Goal: Task Accomplishment & Management: Manage account settings

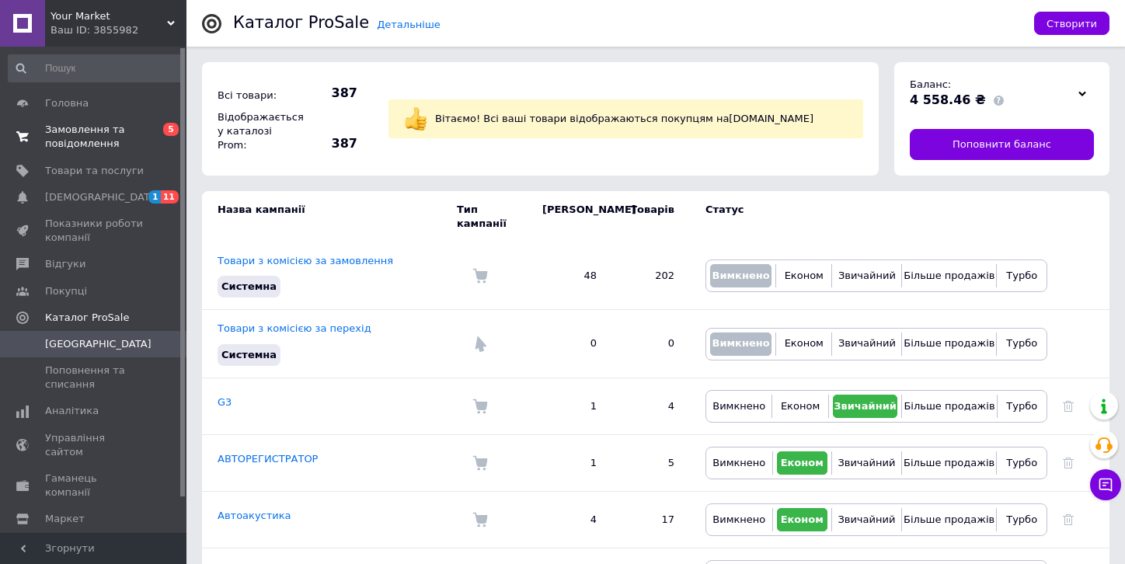
click at [76, 129] on span "Замовлення та повідомлення" at bounding box center [94, 137] width 99 height 28
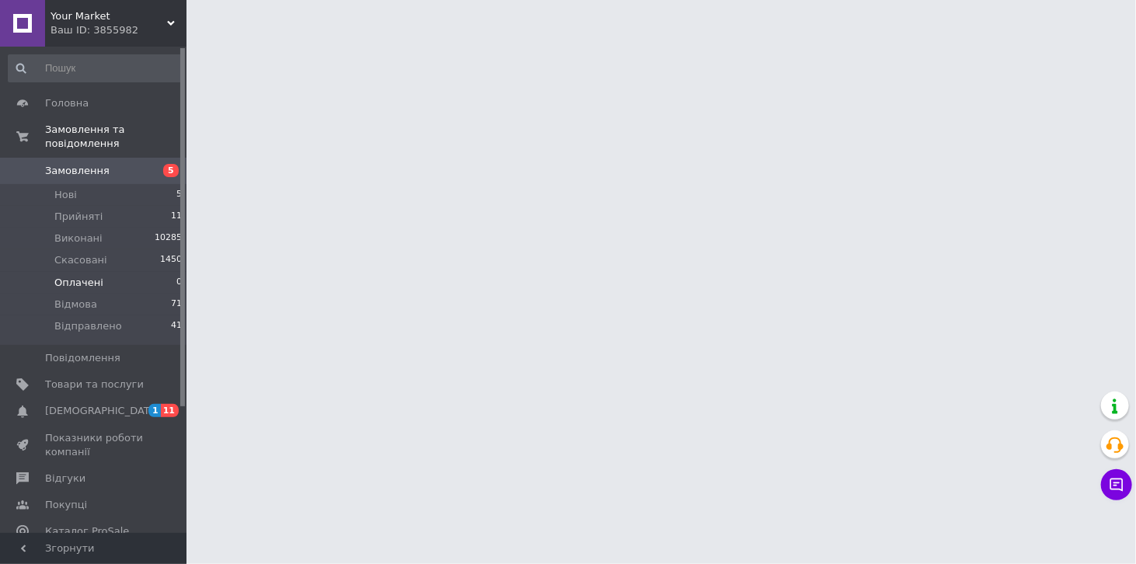
click at [99, 272] on li "Оплачені 0" at bounding box center [95, 283] width 191 height 22
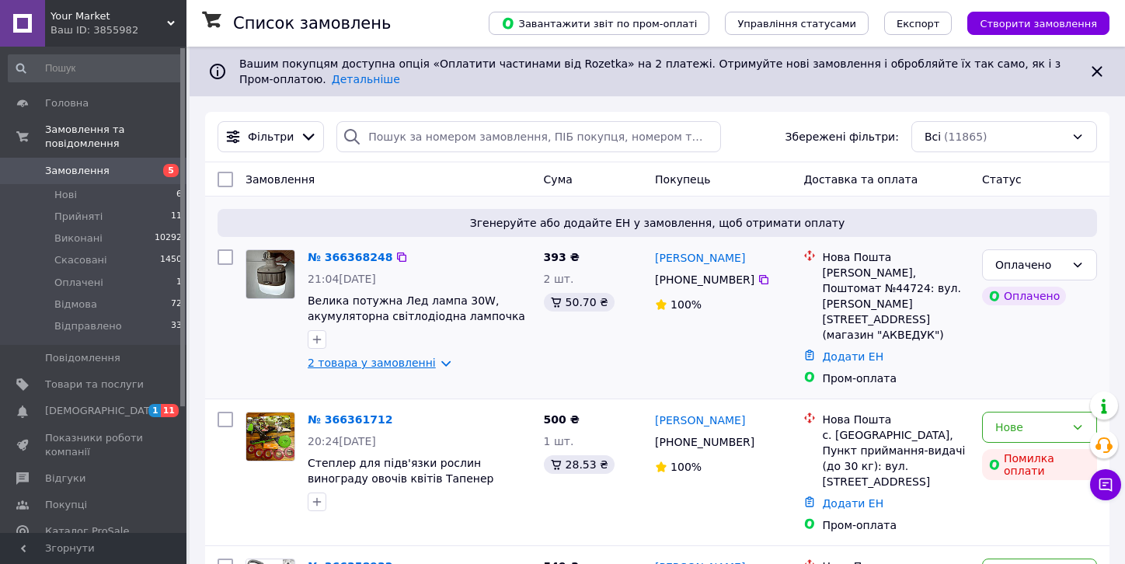
click at [423, 364] on link "2 товара у замовленні" at bounding box center [372, 363] width 128 height 12
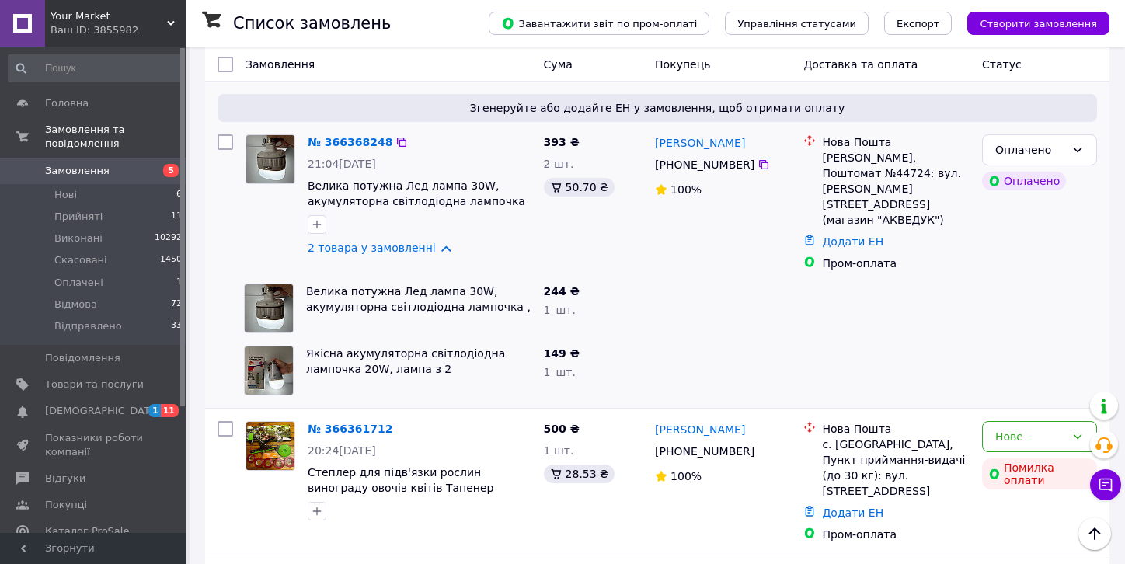
scroll to position [97, 0]
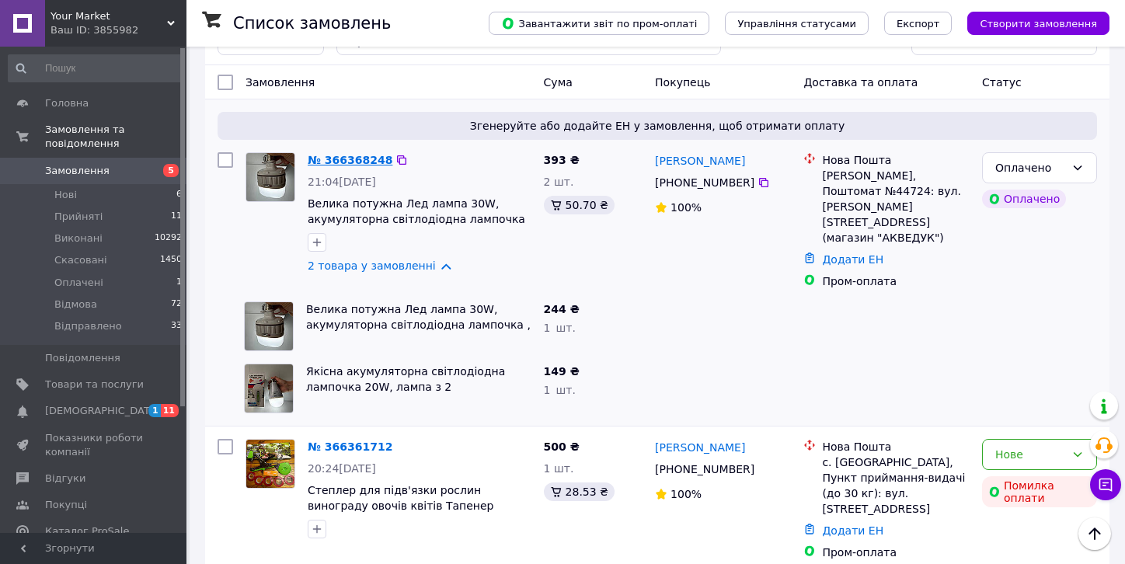
click at [344, 159] on link "№ 366368248" at bounding box center [350, 160] width 85 height 12
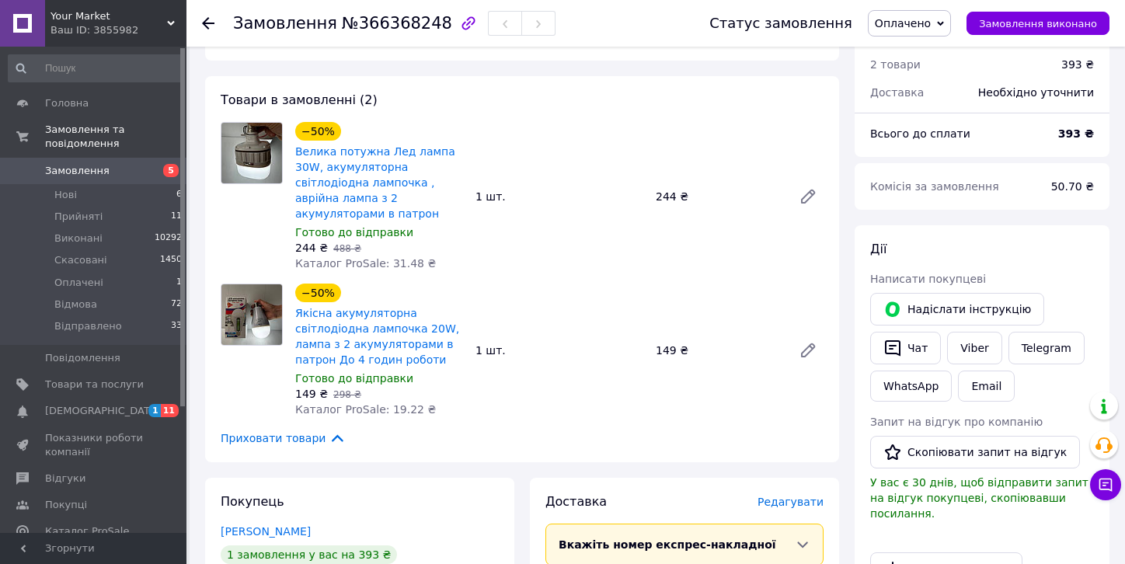
click at [911, 33] on span "Оплачено" at bounding box center [909, 23] width 83 height 26
click at [911, 47] on li "Прийнято" at bounding box center [909, 54] width 83 height 23
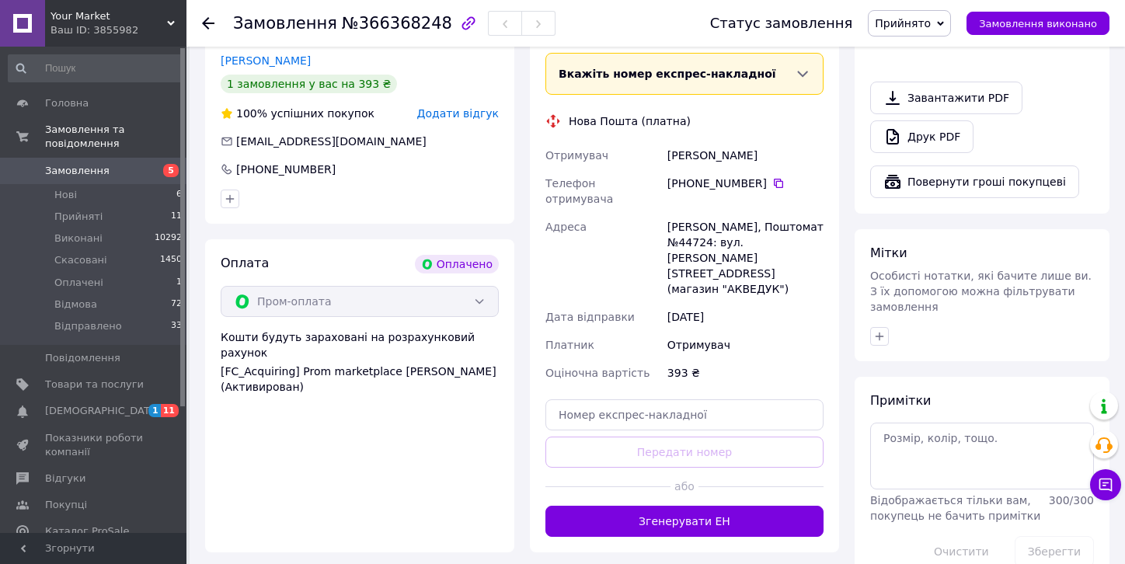
scroll to position [576, 0]
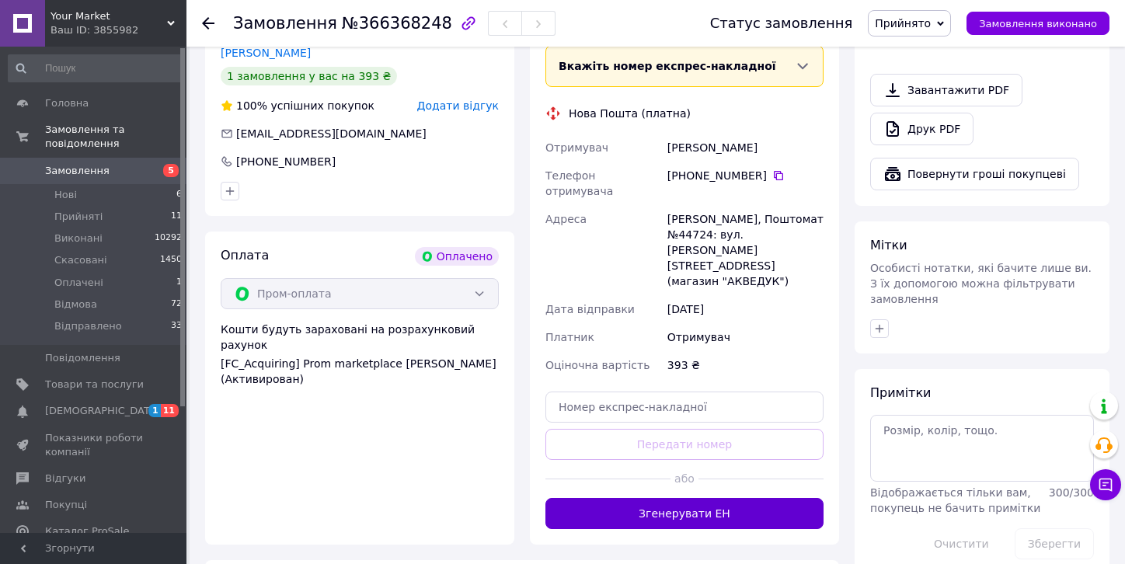
click at [628, 498] on button "Згенерувати ЕН" at bounding box center [684, 513] width 278 height 31
